Goal: Check status: Check status

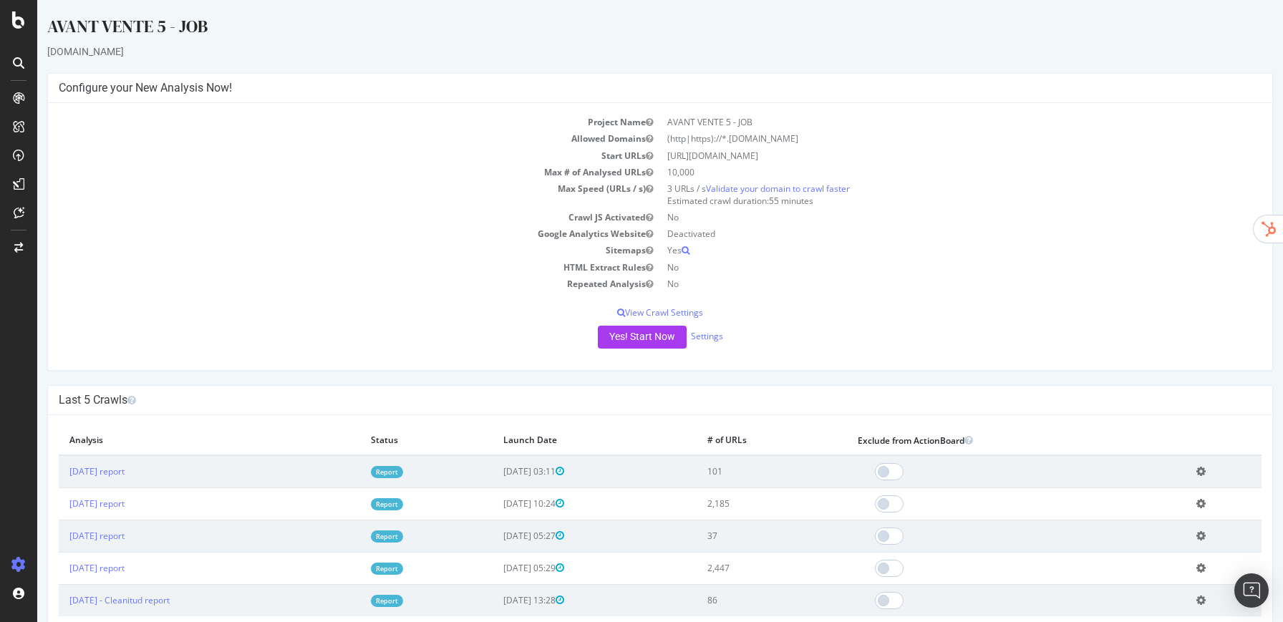
click at [403, 469] on link "Report" at bounding box center [387, 472] width 32 height 12
